Goal: Task Accomplishment & Management: Manage account settings

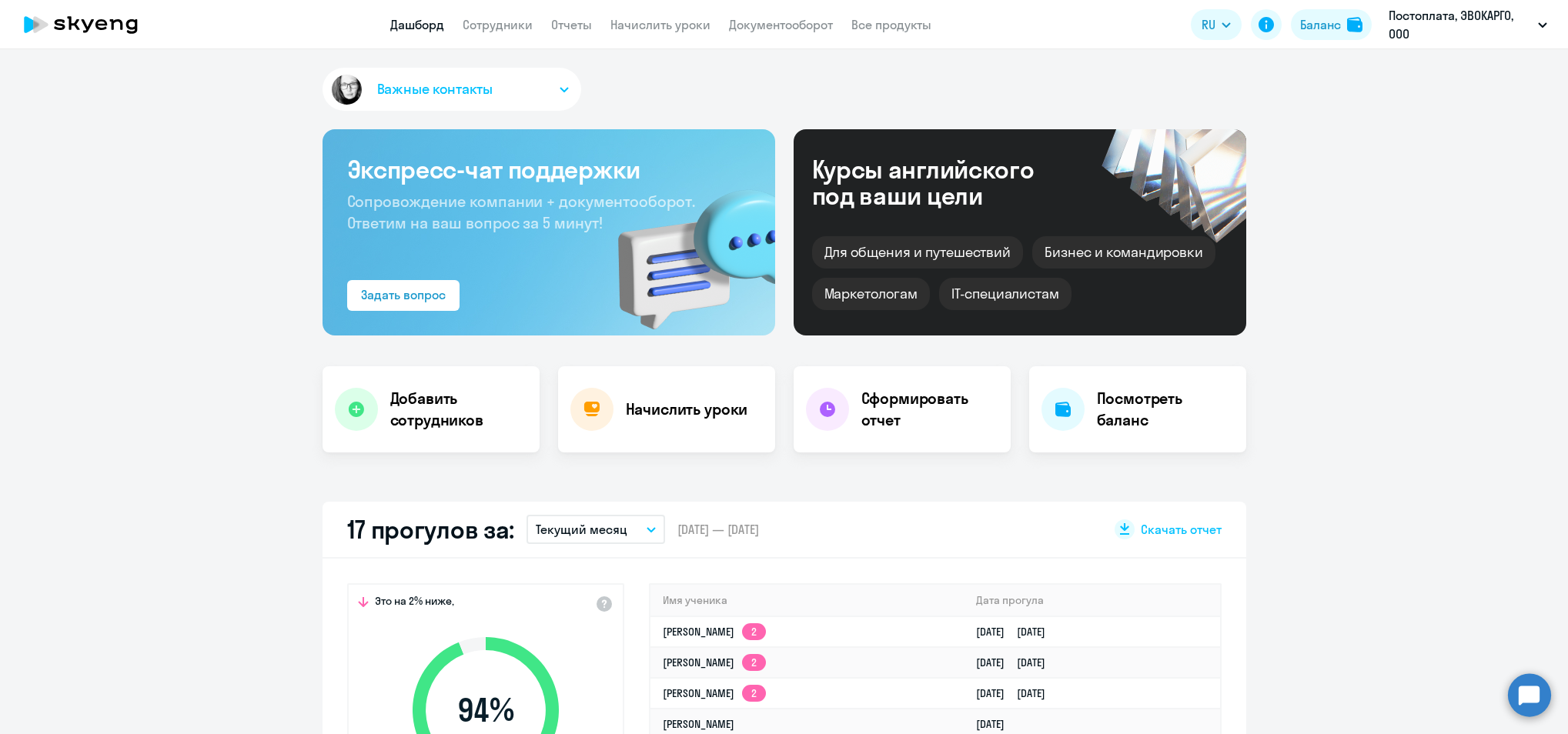
select select "30"
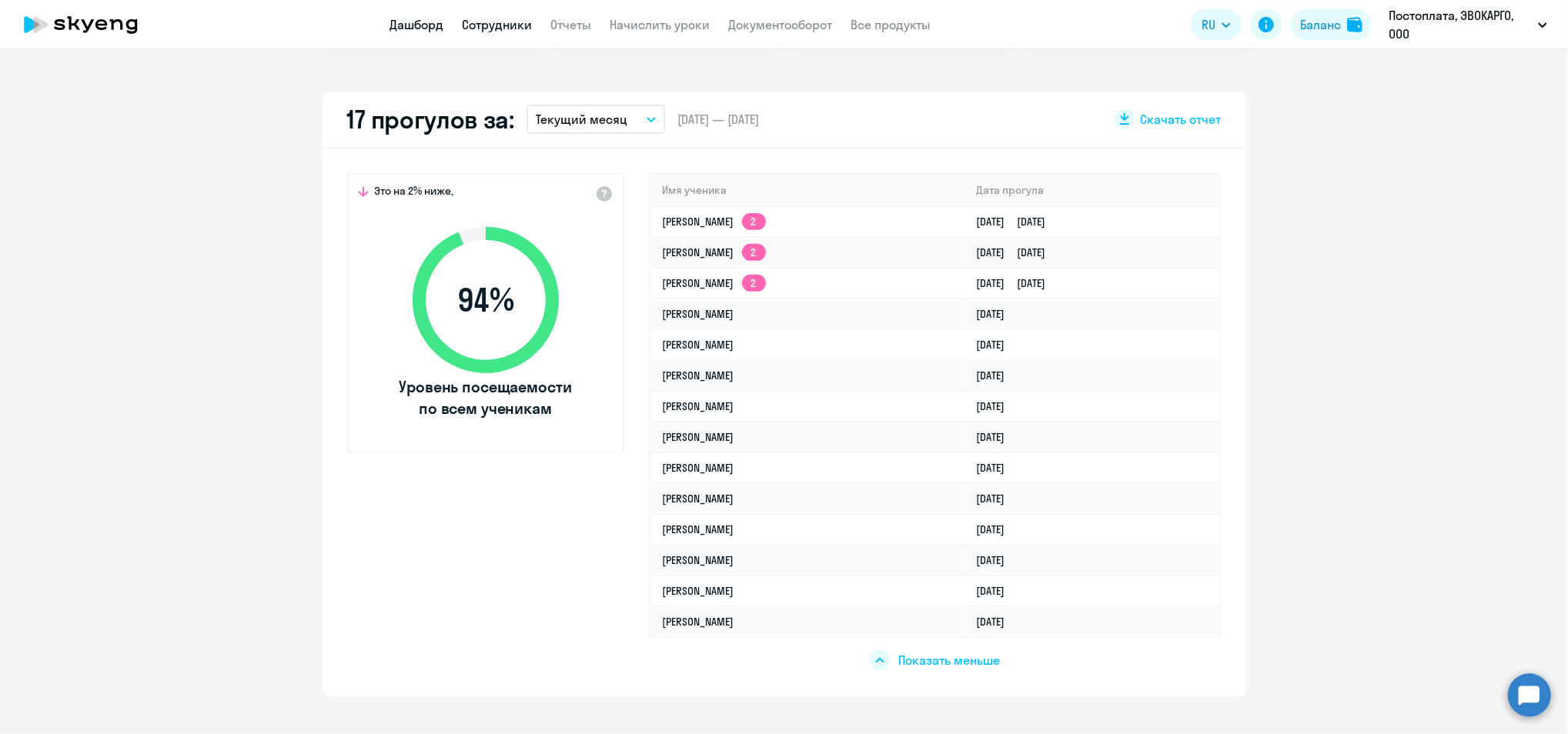
drag, startPoint x: 480, startPoint y: 9, endPoint x: 478, endPoint y: 19, distance: 10.2
click at [480, 9] on app-header "Дашборд Сотрудники Отчеты Начислить уроки Документооборот Все продукты Дашборд …" at bounding box center [784, 24] width 1568 height 49
click at [473, 28] on link "Сотрудники" at bounding box center [497, 25] width 70 height 15
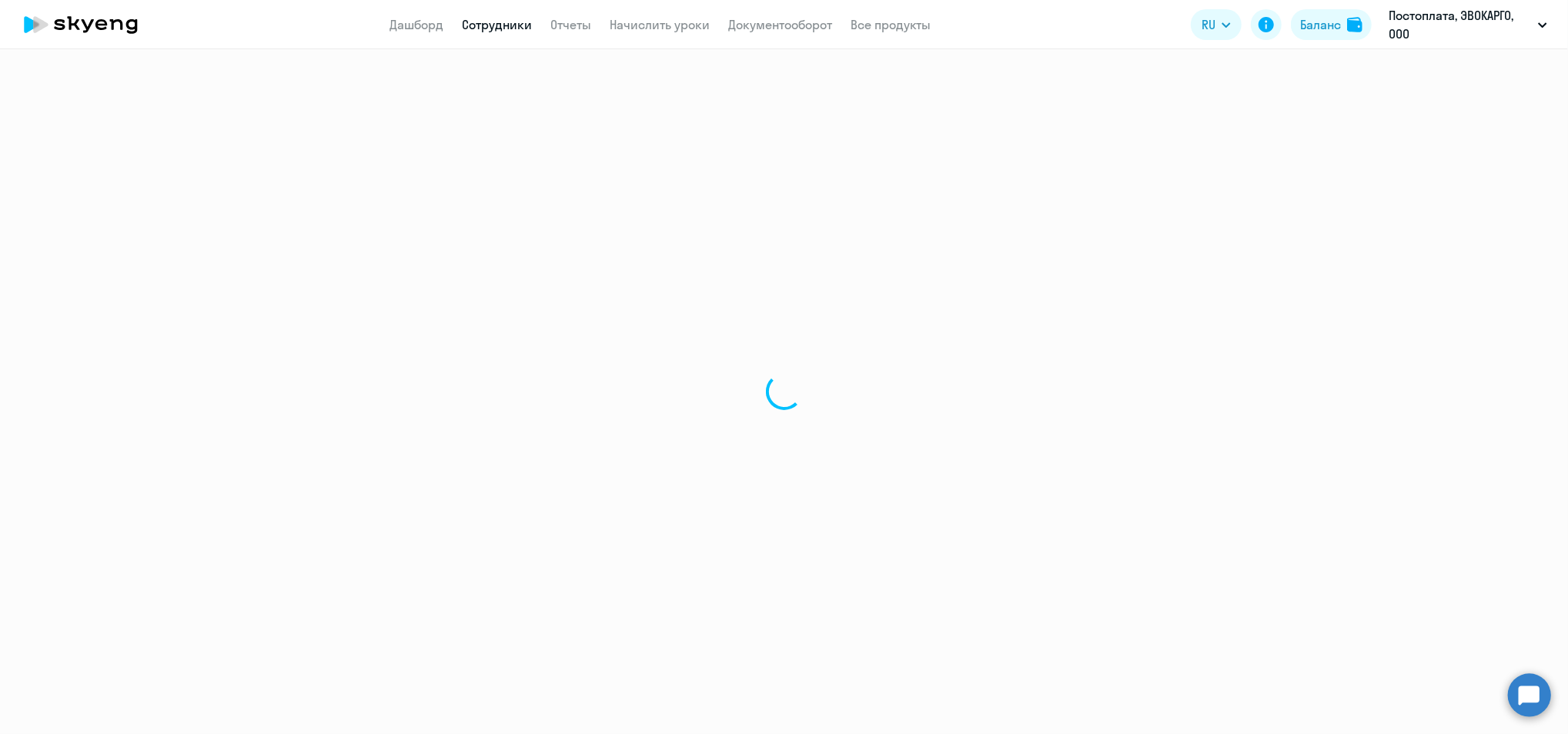
select select "30"
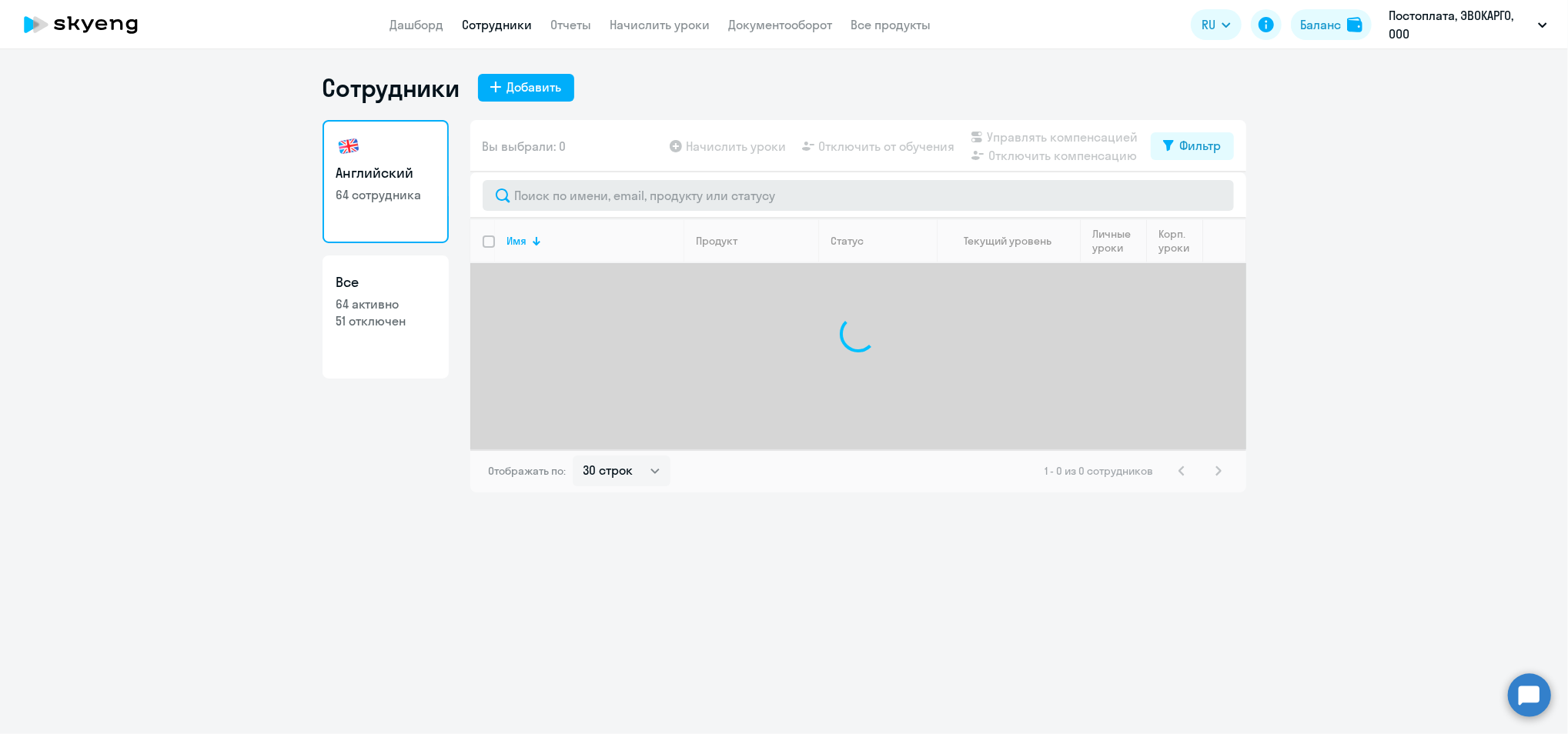
drag, startPoint x: 565, startPoint y: 213, endPoint x: 567, endPoint y: 203, distance: 10.2
click at [565, 212] on div at bounding box center [859, 195] width 776 height 46
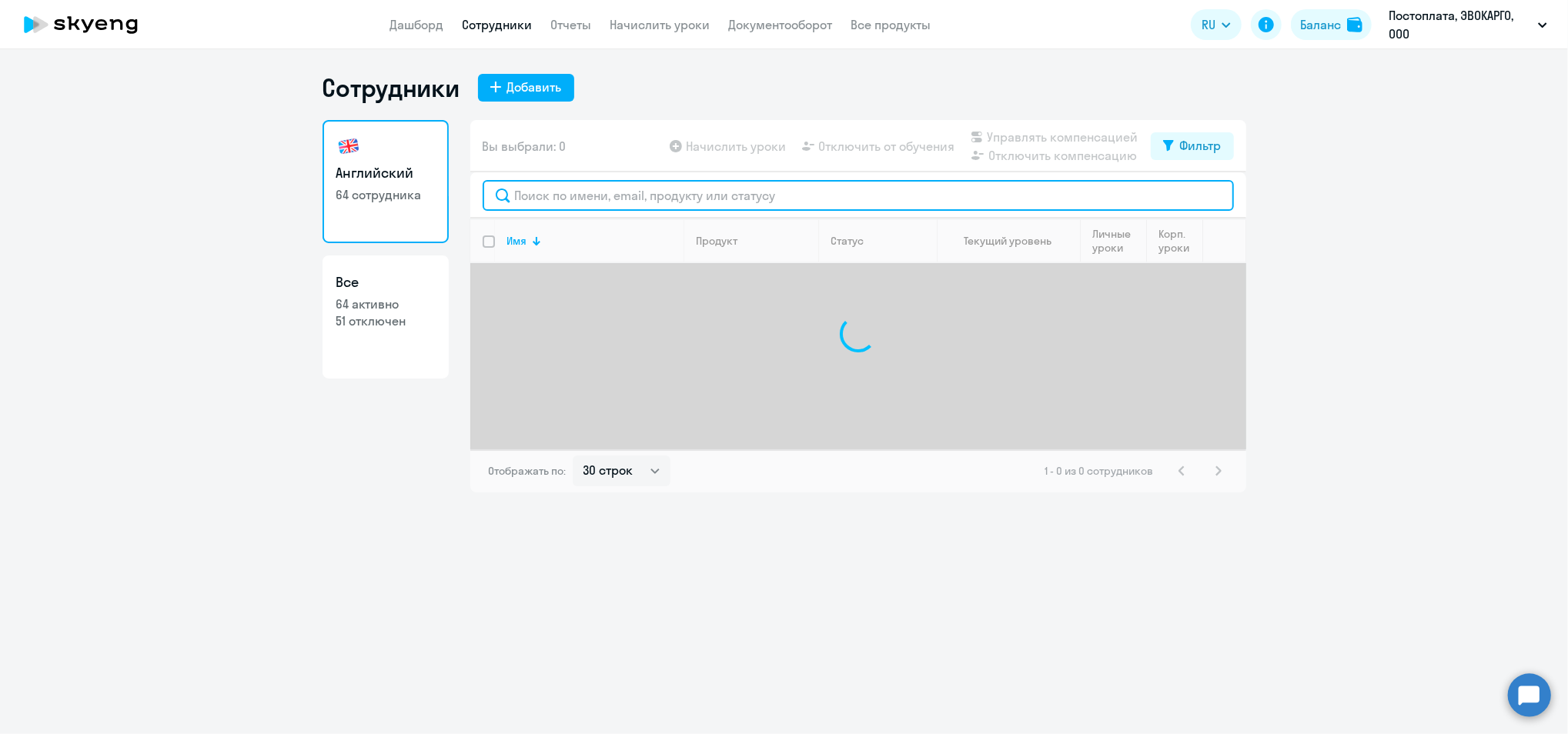
click at [567, 203] on input "text" at bounding box center [858, 195] width 751 height 31
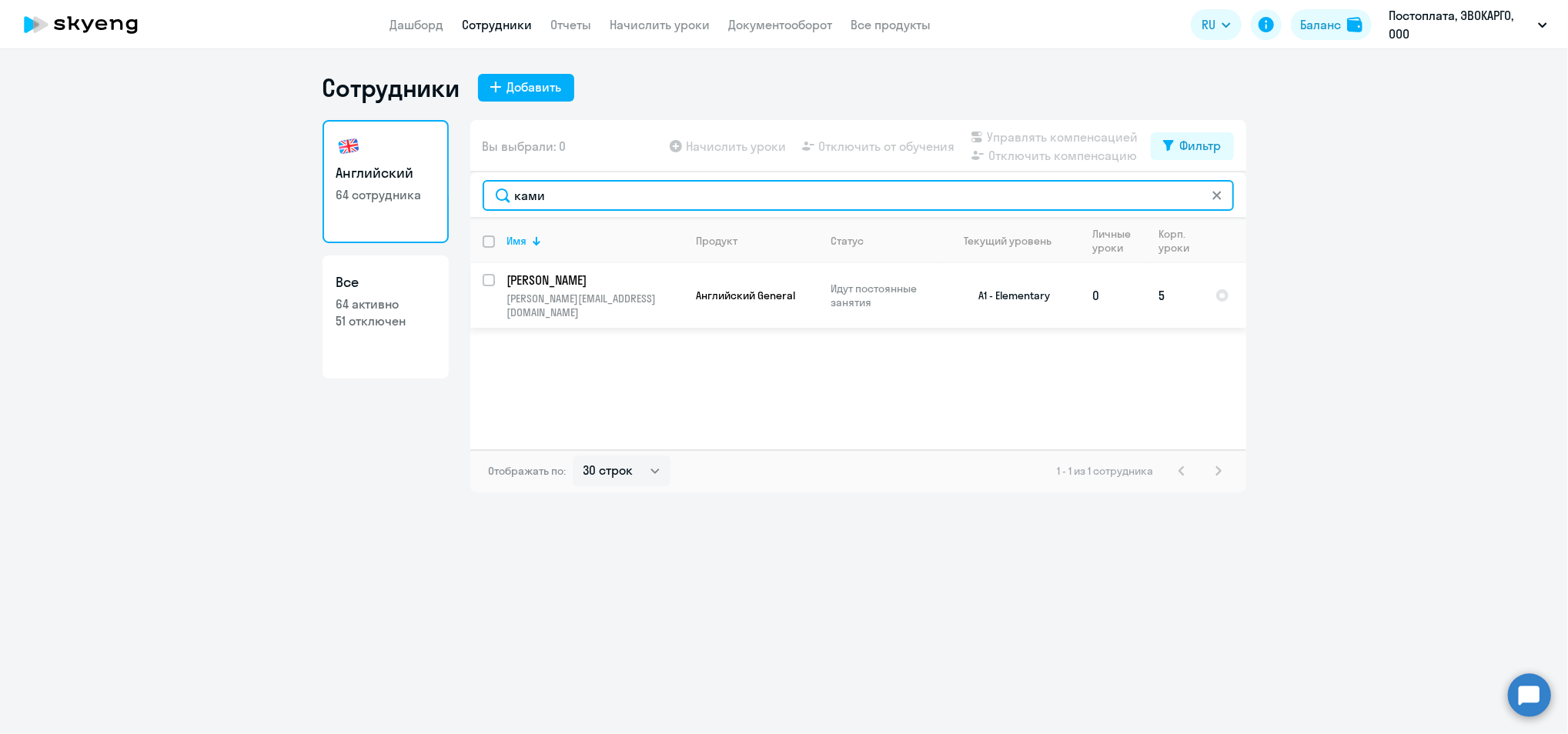
type input "ками"
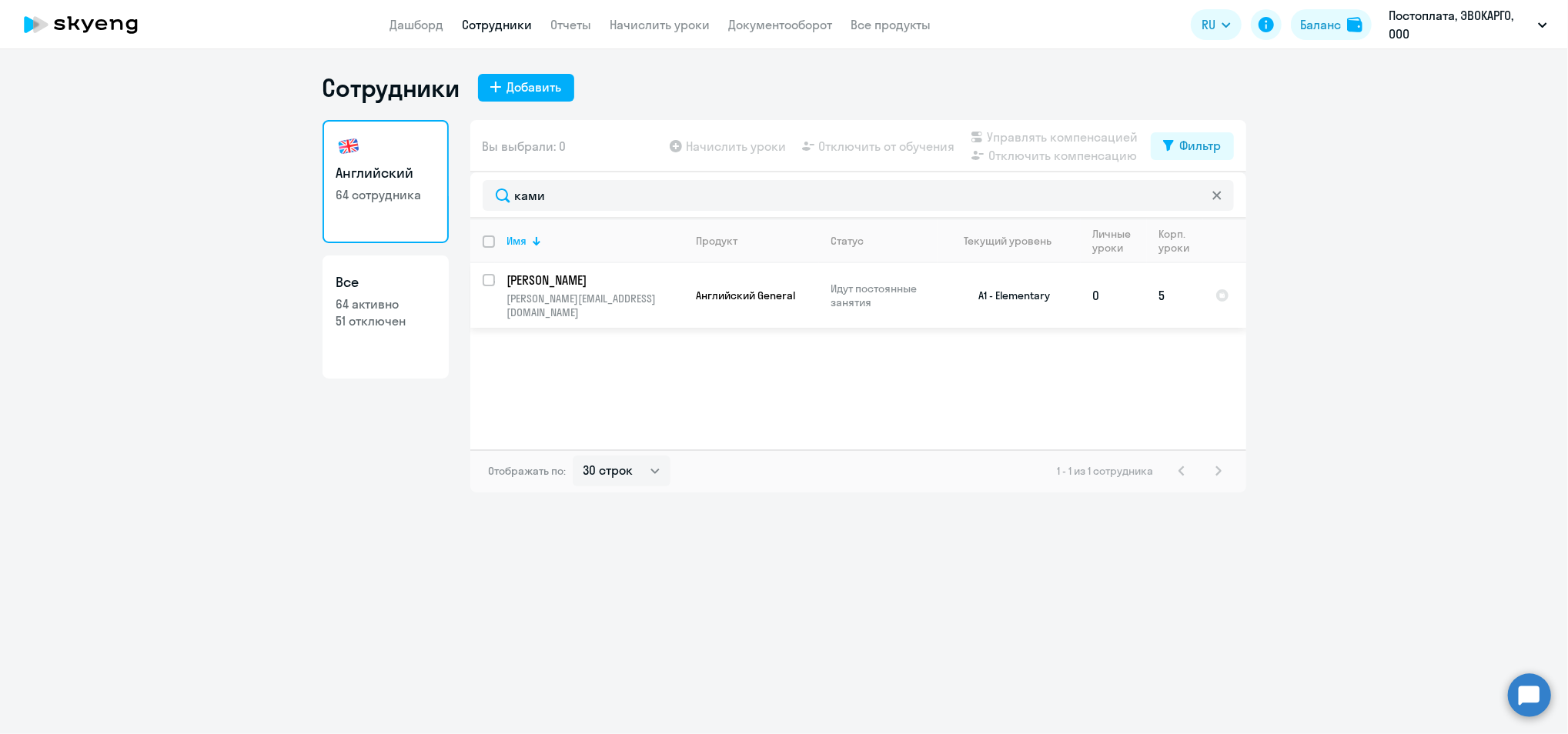
click at [491, 279] on input "select row 38213243" at bounding box center [498, 289] width 31 height 31
checkbox input "true"
click at [836, 142] on span "Отключить от обучения" at bounding box center [887, 145] width 136 height 18
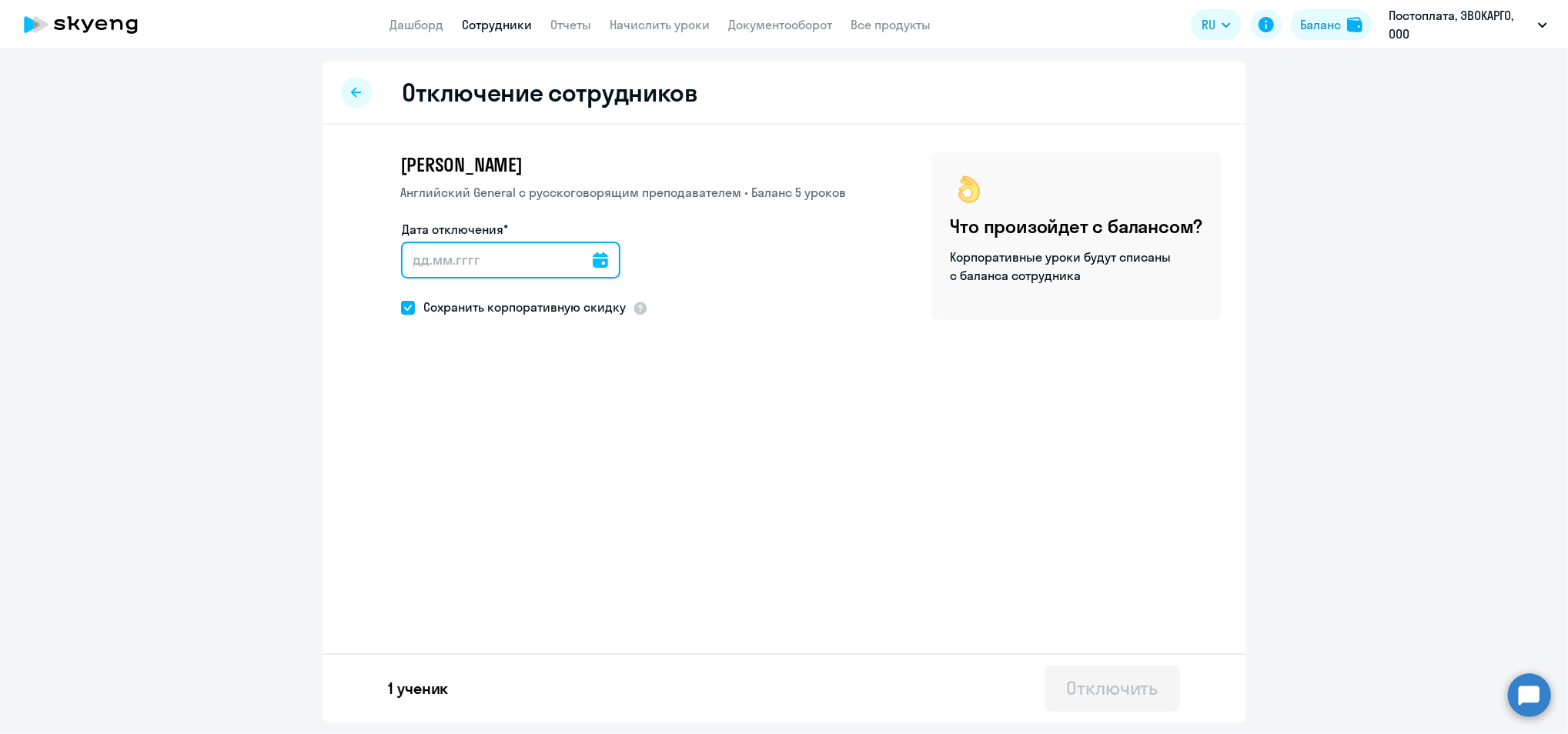
click at [450, 265] on input "Дата отключения*" at bounding box center [510, 260] width 219 height 37
drag, startPoint x: 566, startPoint y: 260, endPoint x: 587, endPoint y: 260, distance: 21.0
click at [573, 260] on input "Дата отключения*" at bounding box center [510, 260] width 219 height 37
click at [593, 261] on icon at bounding box center [601, 260] width 15 height 15
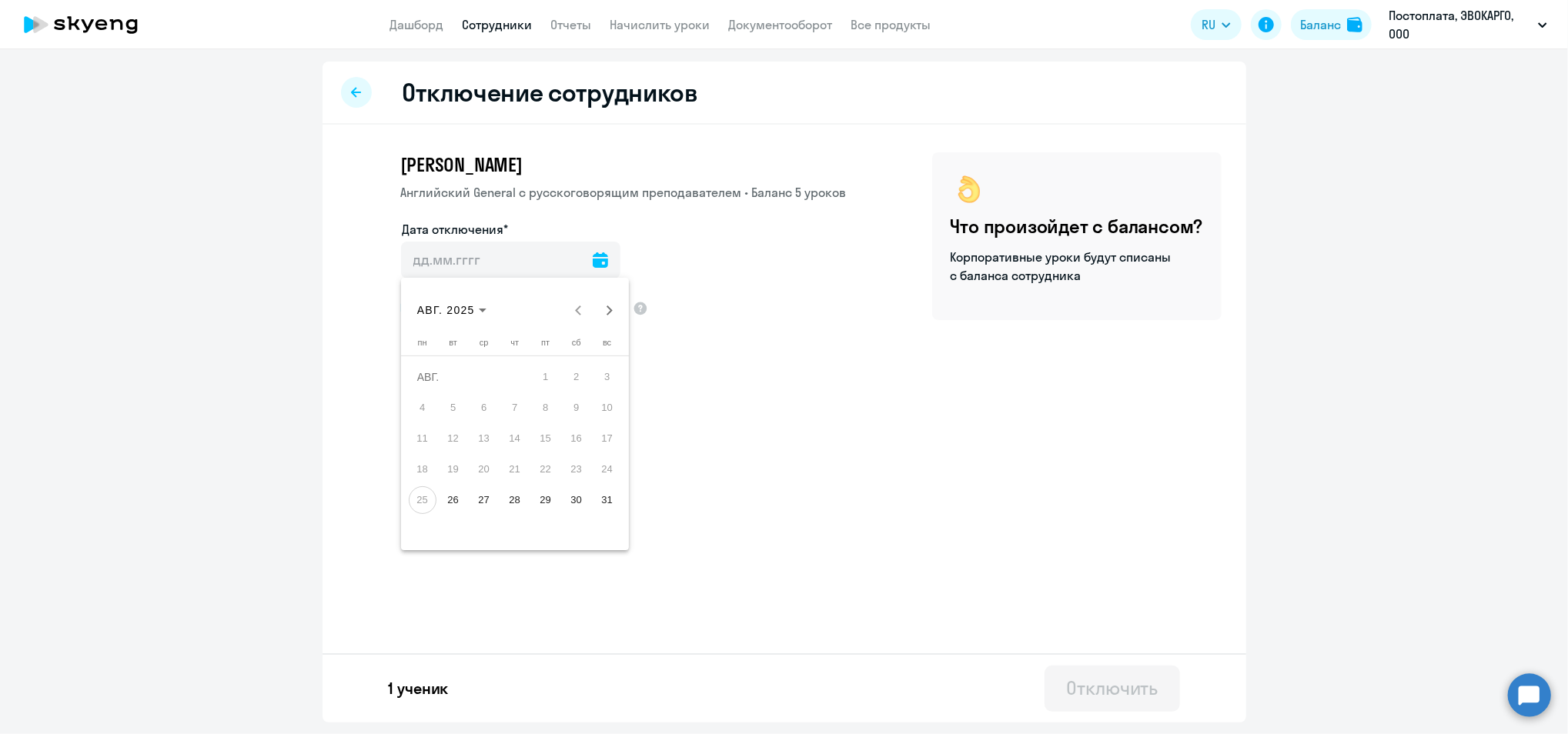
drag, startPoint x: 511, startPoint y: 497, endPoint x: 439, endPoint y: 487, distance: 72.7
click at [439, 487] on tr "25 26 27 28 29 30 31" at bounding box center [515, 501] width 215 height 31
click at [439, 487] on button "26" at bounding box center [454, 501] width 31 height 31
type input "[DATE]"
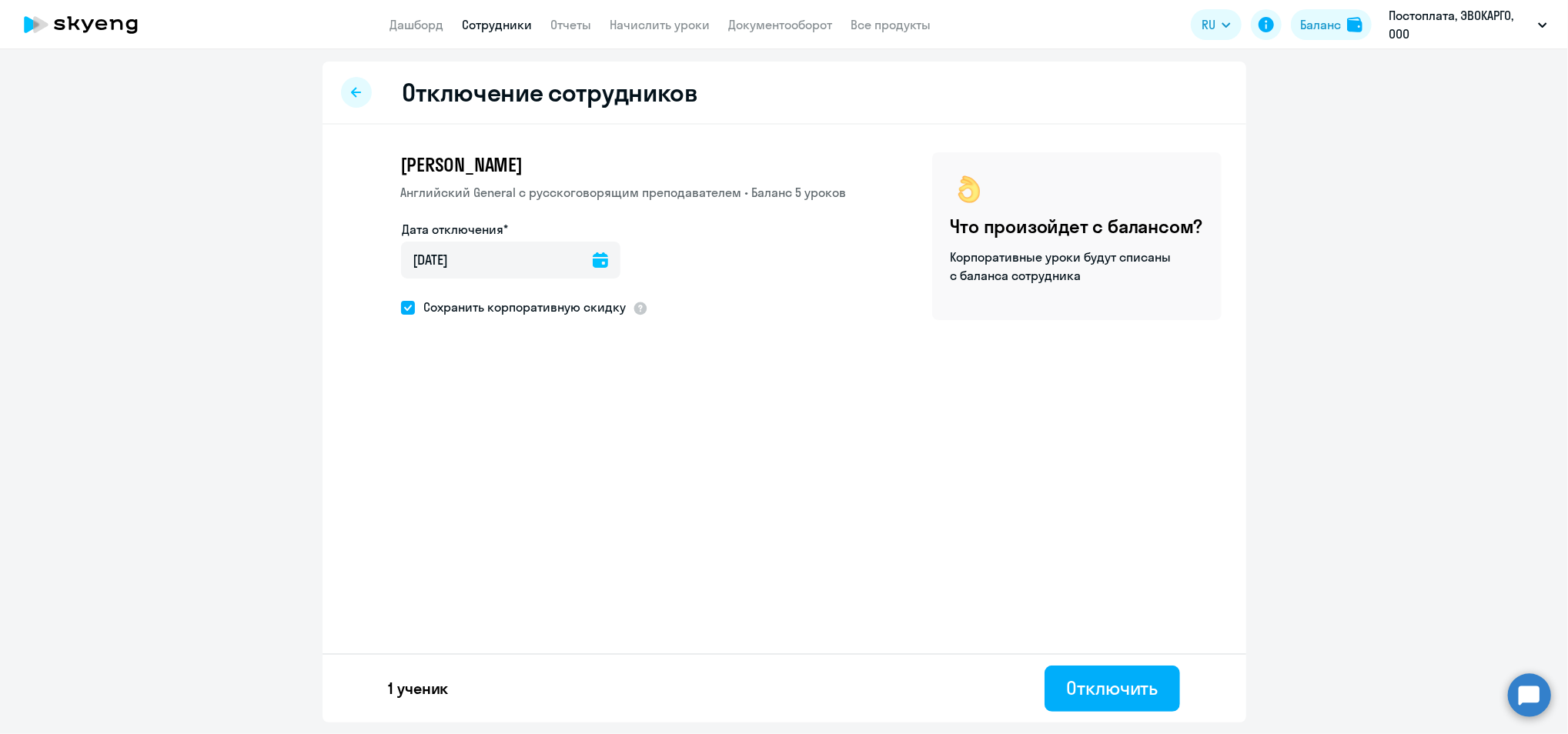
click at [461, 302] on span "Сохранить корпоративную скидку" at bounding box center [521, 306] width 212 height 18
click at [401, 307] on input "Сохранить корпоративную скидку" at bounding box center [400, 307] width 1 height 1
checkbox input "false"
click at [1125, 704] on button "Отключить" at bounding box center [1112, 689] width 135 height 46
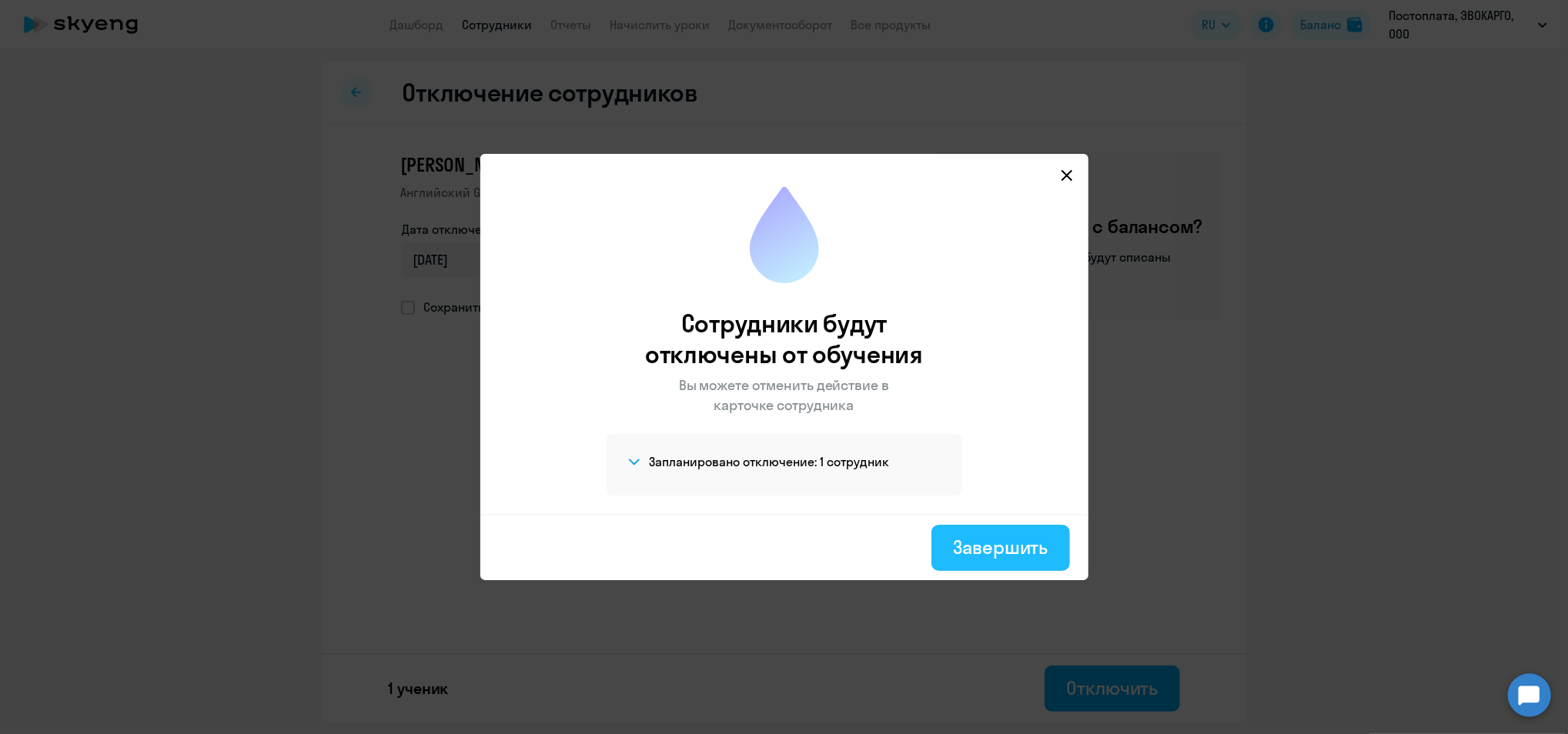
drag, startPoint x: 1014, startPoint y: 548, endPoint x: 893, endPoint y: 567, distance: 122.5
click at [1012, 548] on div "Завершить" at bounding box center [1000, 547] width 95 height 25
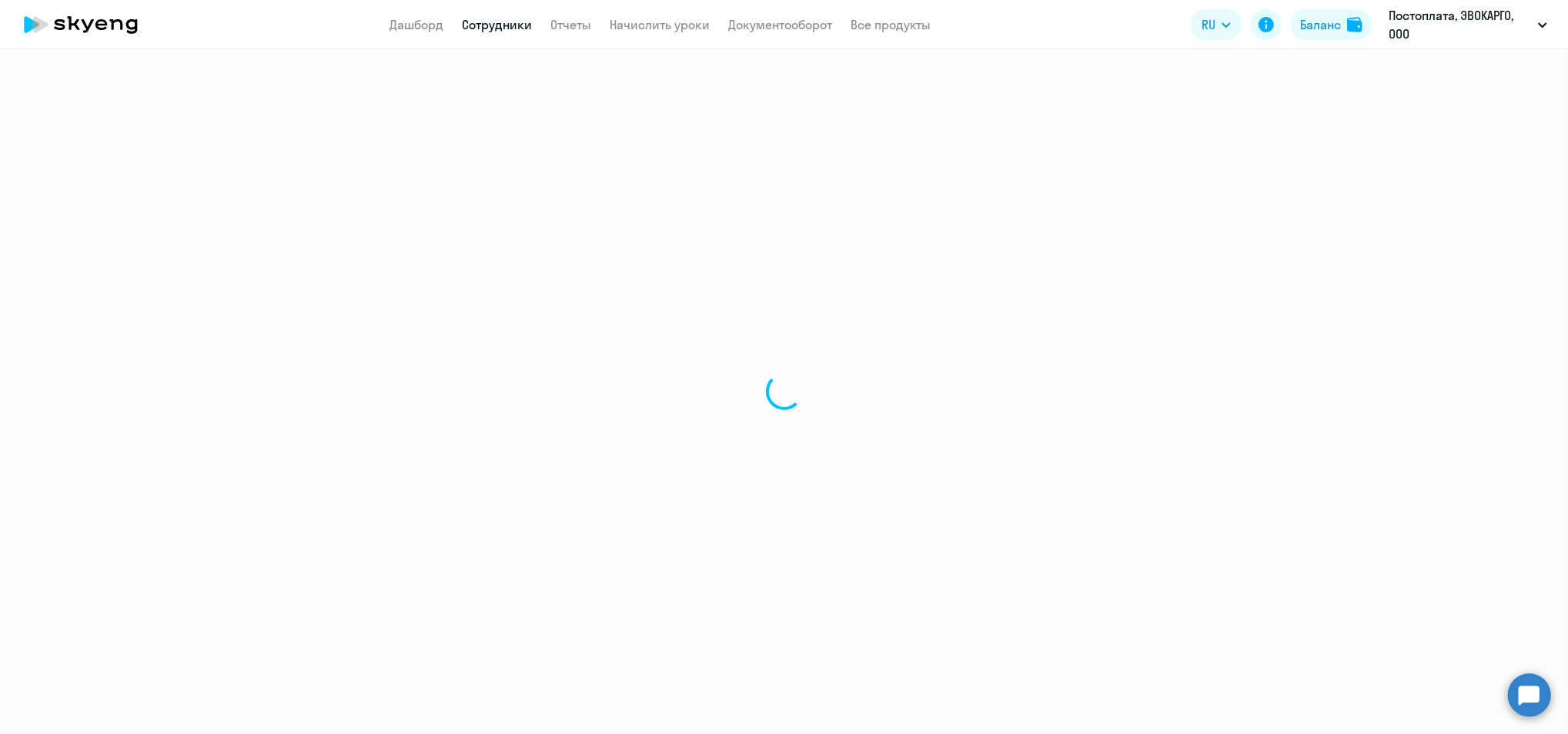
select select "30"
